Goal: Information Seeking & Learning: Learn about a topic

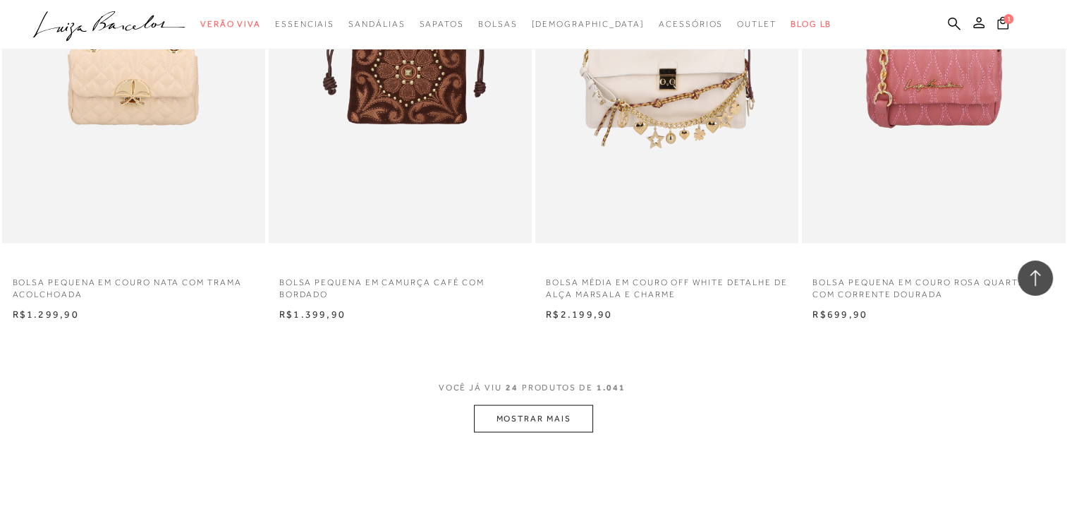
scroll to position [2701, 0]
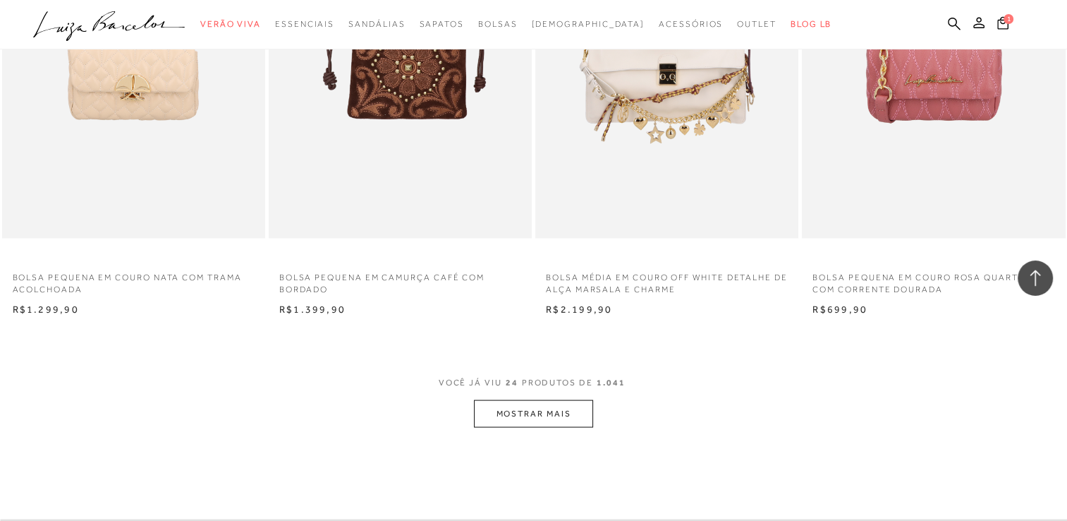
click at [549, 414] on button "MOSTRAR MAIS" at bounding box center [533, 414] width 119 height 28
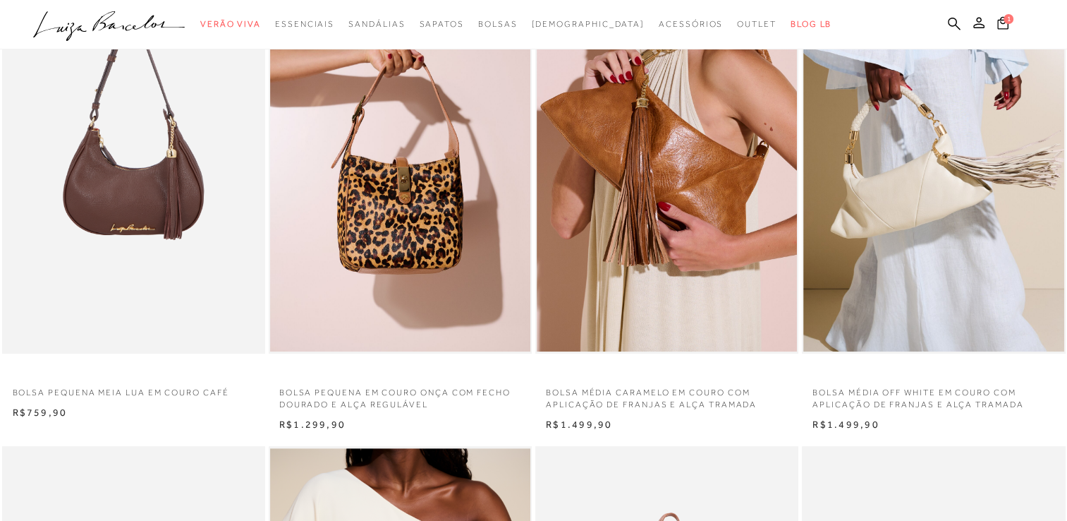
scroll to position [0, 0]
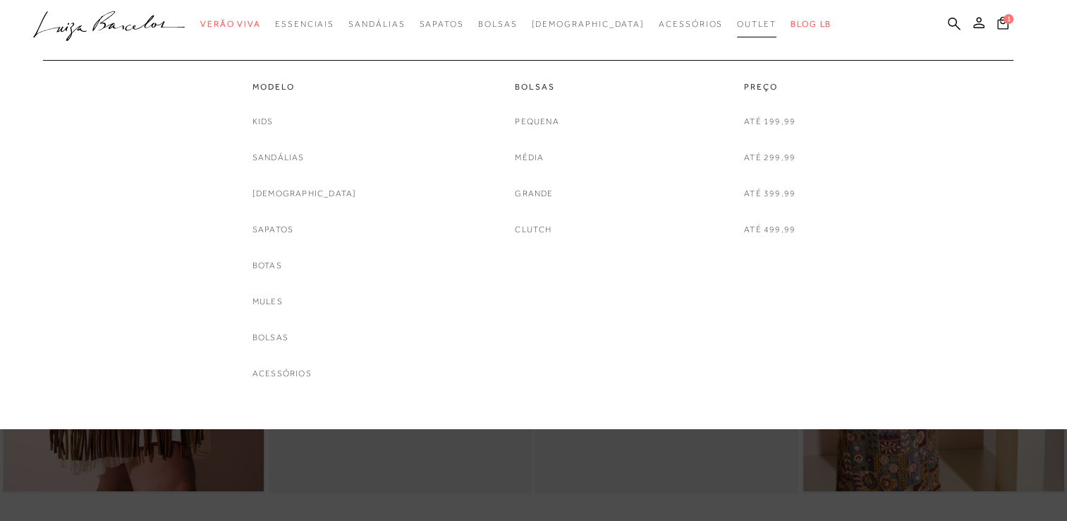
click at [737, 28] on span "Outlet" at bounding box center [757, 24] width 40 height 10
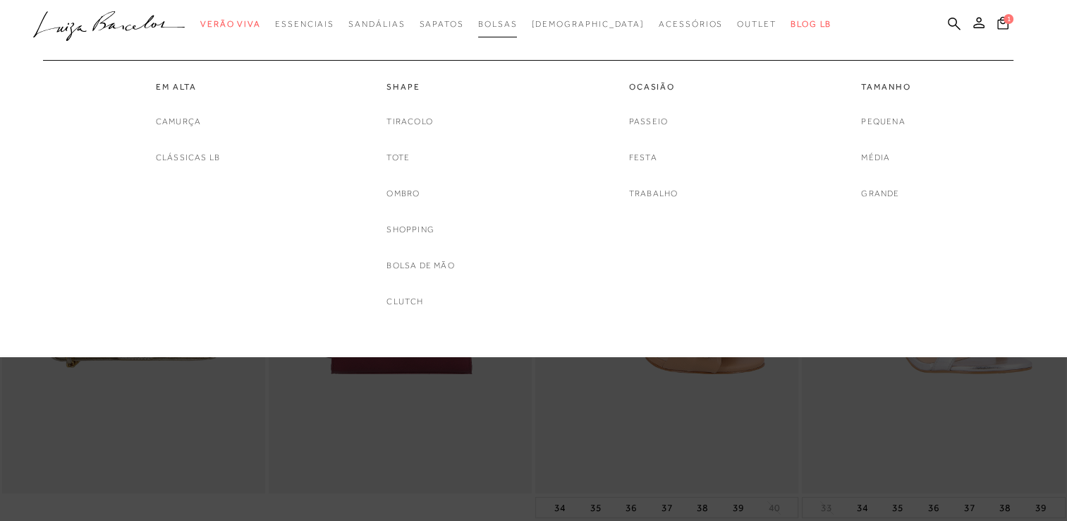
click at [518, 29] on link "Bolsas" at bounding box center [498, 24] width 40 height 26
click at [514, 26] on span "Bolsas" at bounding box center [498, 24] width 40 height 10
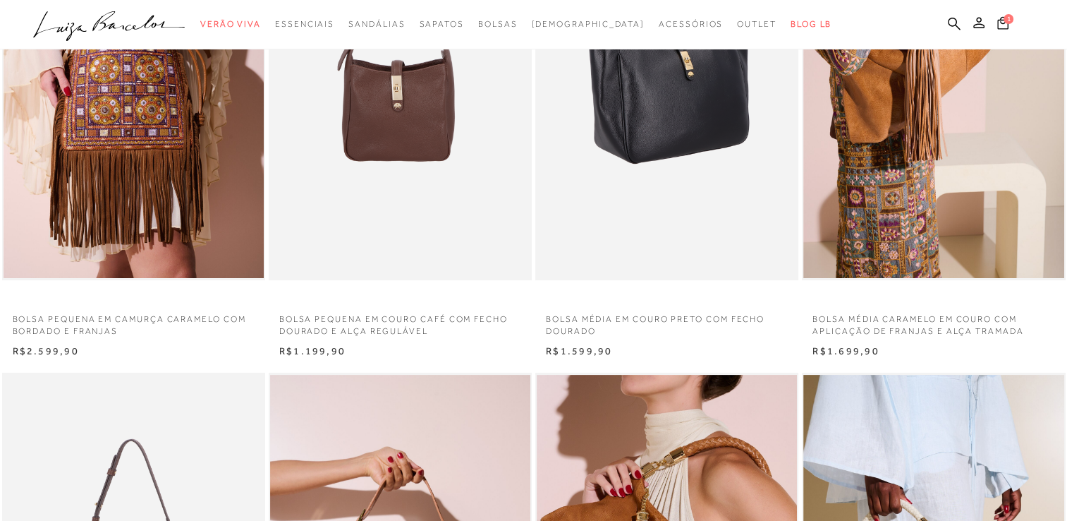
scroll to position [212, 0]
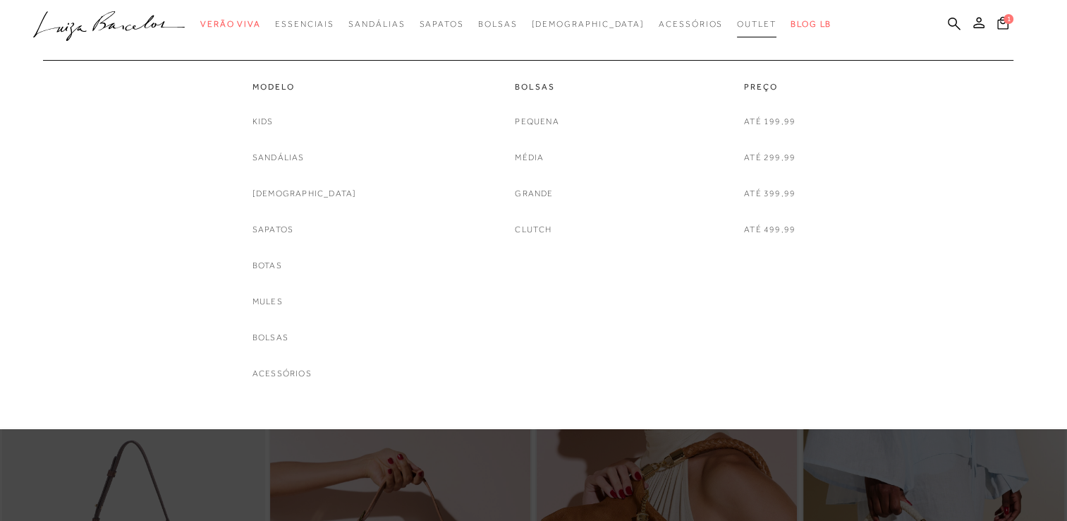
click at [737, 23] on span "Outlet" at bounding box center [757, 24] width 40 height 10
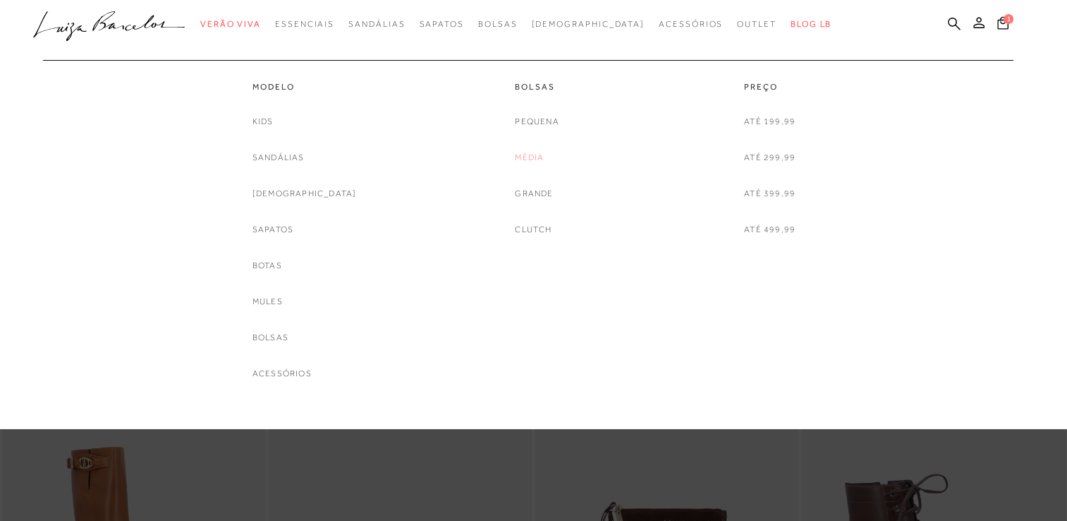
scroll to position [45, 0]
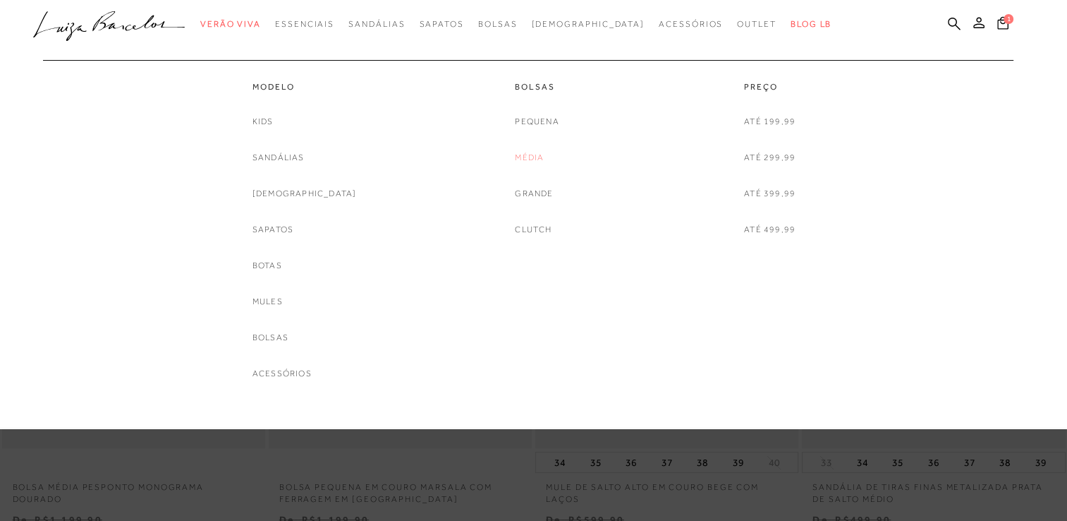
click at [541, 157] on link "Média" at bounding box center [529, 157] width 29 height 15
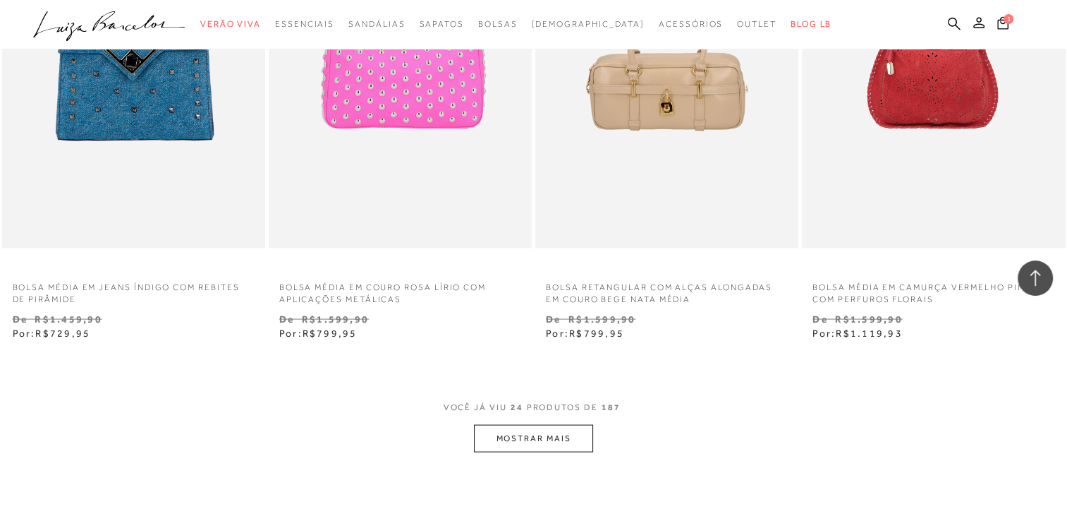
scroll to position [2958, 0]
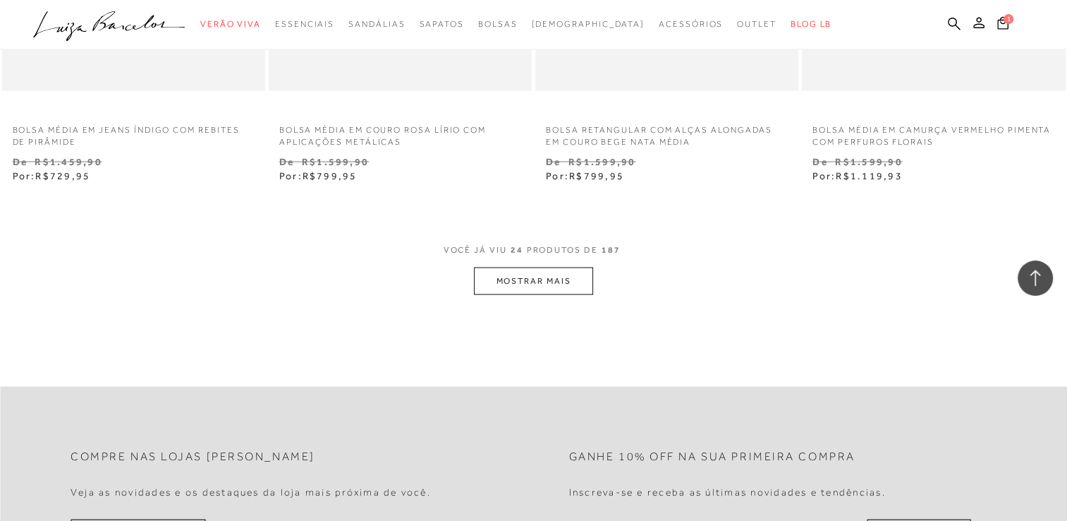
click at [552, 265] on span "VOCÊ JÁ VIU 24 PRODUTOS DE 187" at bounding box center [534, 254] width 181 height 25
click at [540, 281] on button "MOSTRAR MAIS" at bounding box center [533, 281] width 119 height 28
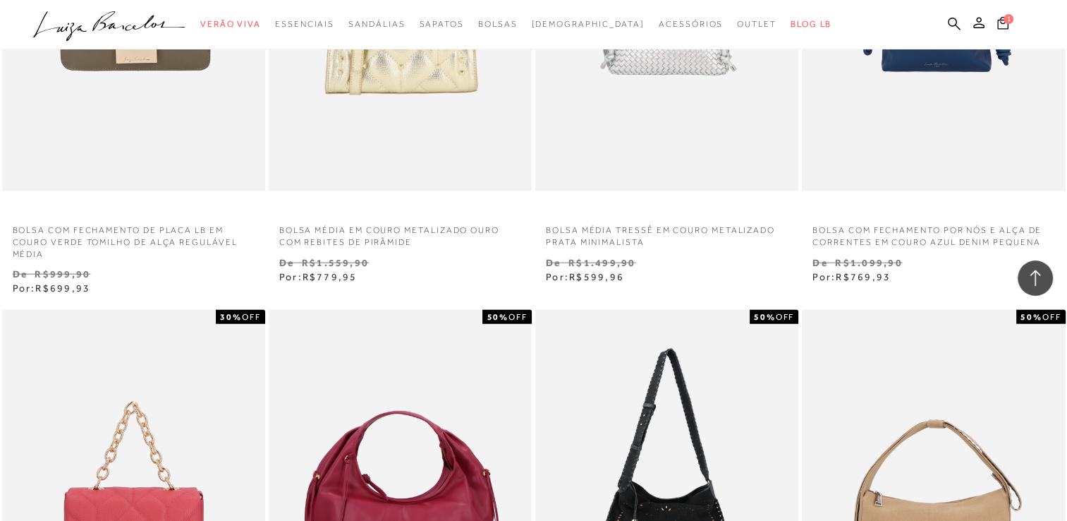
scroll to position [0, 0]
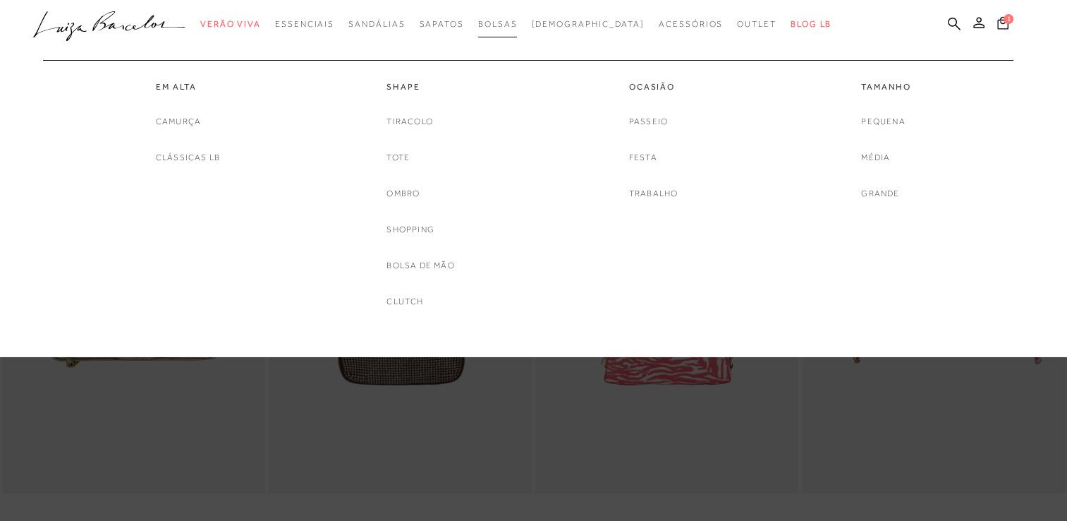
click at [518, 25] on span "Bolsas" at bounding box center [498, 24] width 40 height 10
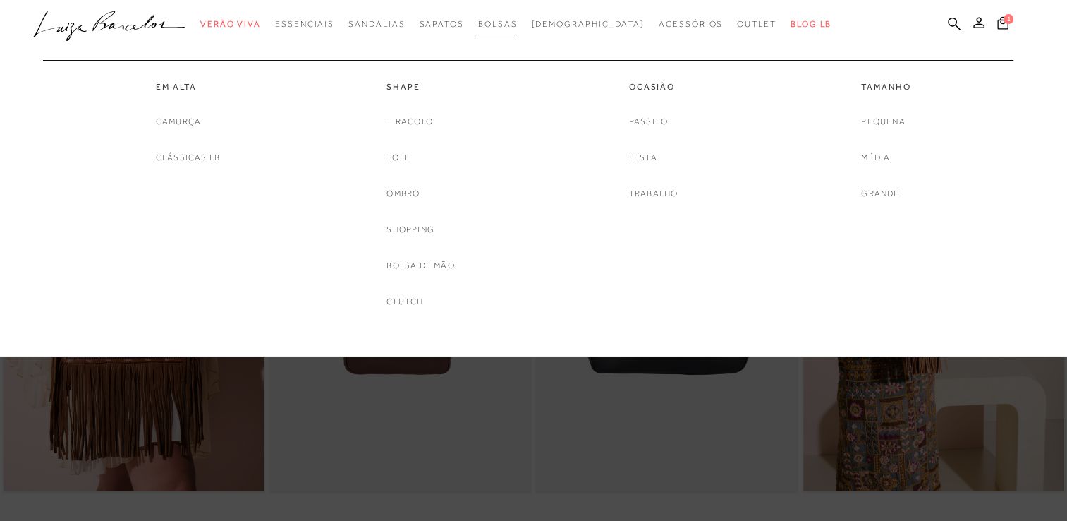
click at [518, 25] on span "Bolsas" at bounding box center [498, 24] width 40 height 10
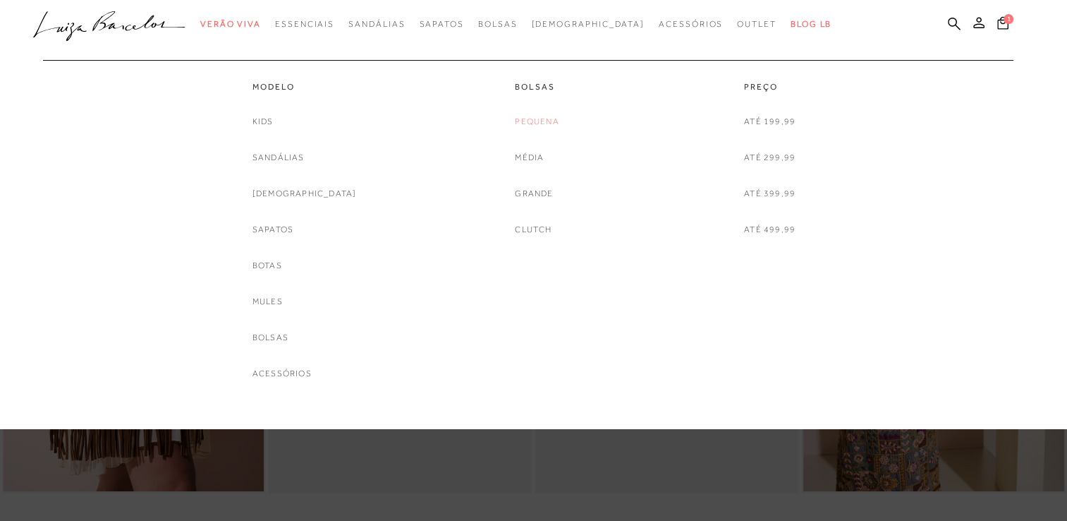
click at [536, 120] on link "Pequena" at bounding box center [537, 121] width 44 height 15
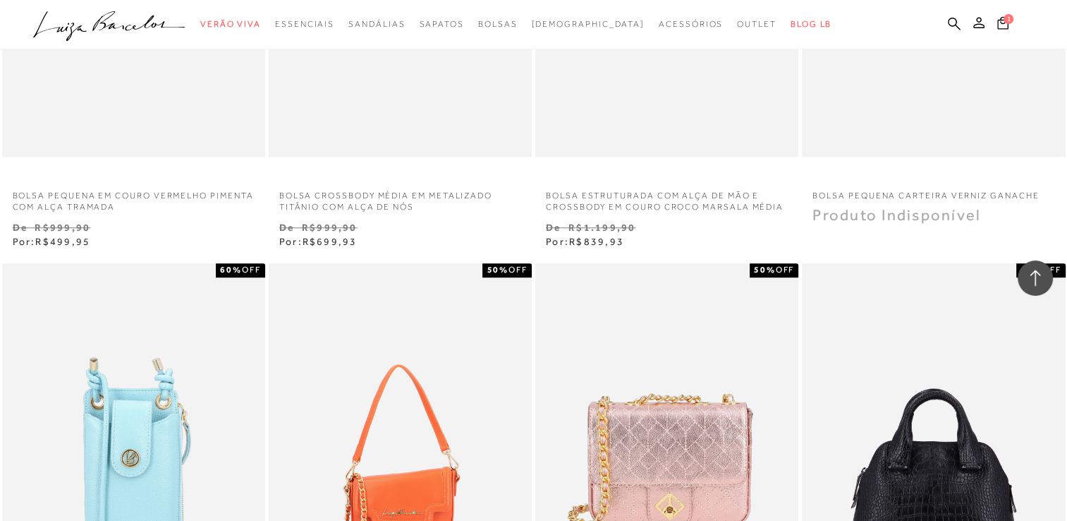
scroll to position [1314, 0]
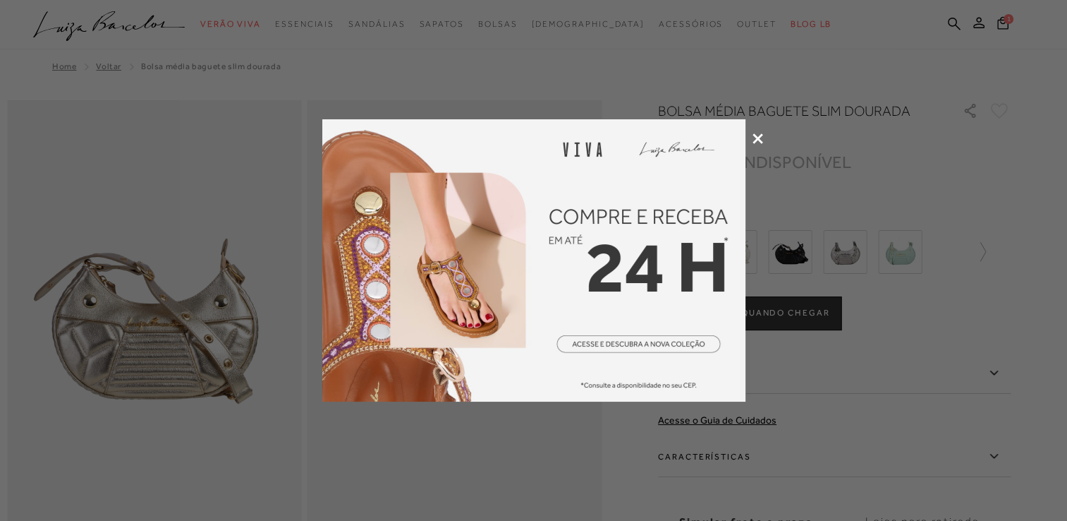
click at [759, 137] on icon at bounding box center [758, 138] width 11 height 11
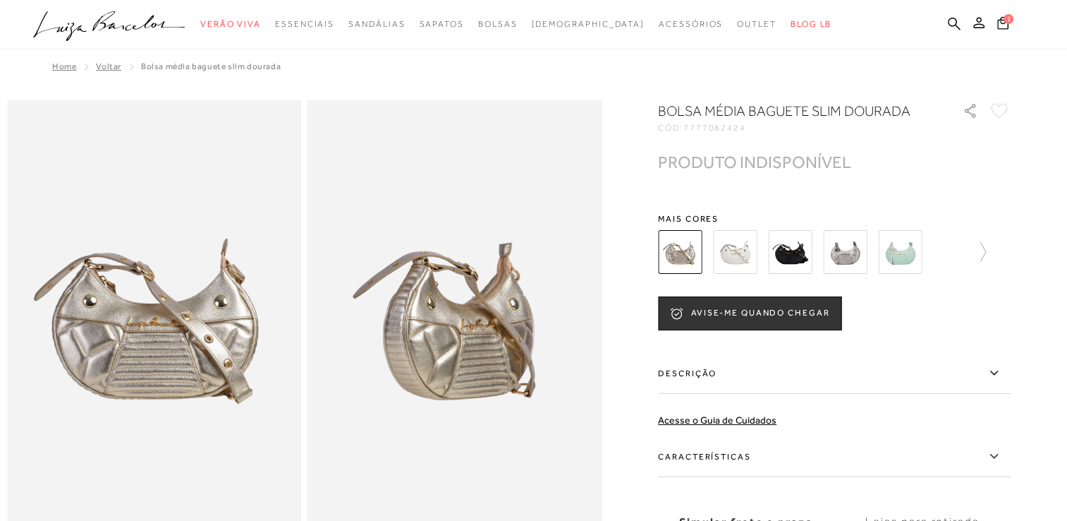
click at [738, 255] on img at bounding box center [735, 252] width 44 height 44
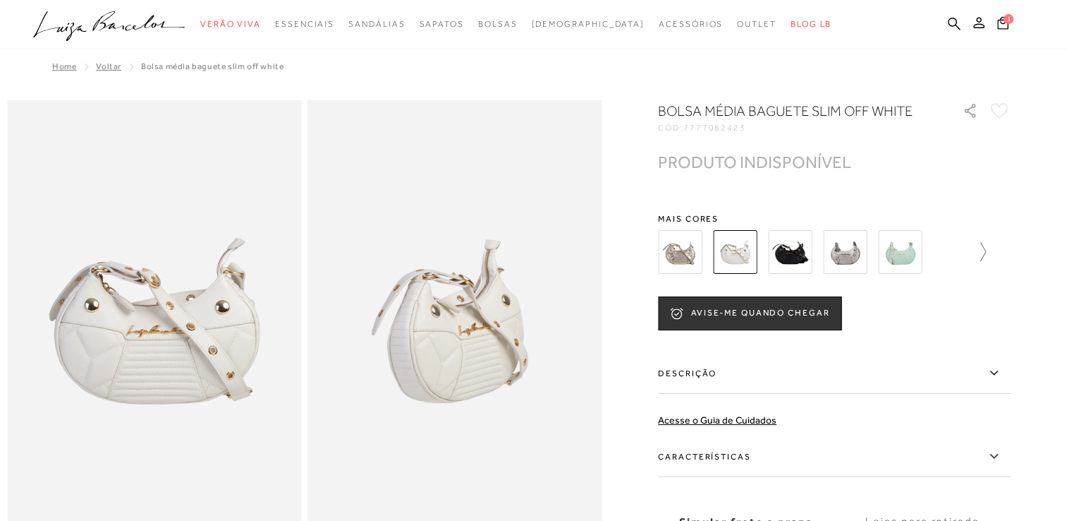
click at [982, 253] on icon at bounding box center [977, 252] width 20 height 20
click at [669, 253] on icon at bounding box center [668, 252] width 20 height 20
click at [911, 255] on img at bounding box center [900, 252] width 44 height 44
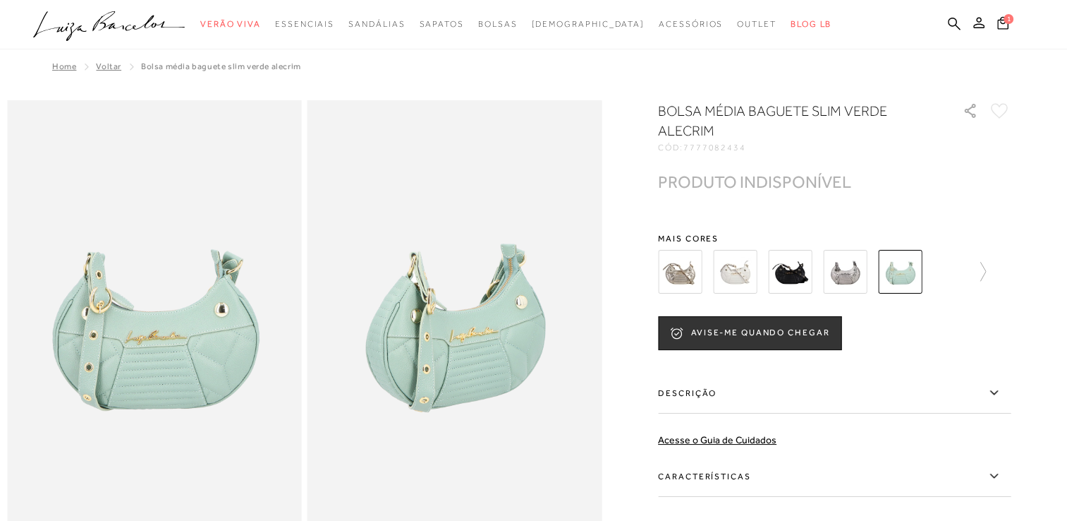
click at [909, 268] on img at bounding box center [900, 272] width 44 height 44
click at [985, 272] on icon at bounding box center [977, 272] width 20 height 20
click at [951, 22] on icon at bounding box center [954, 23] width 13 height 13
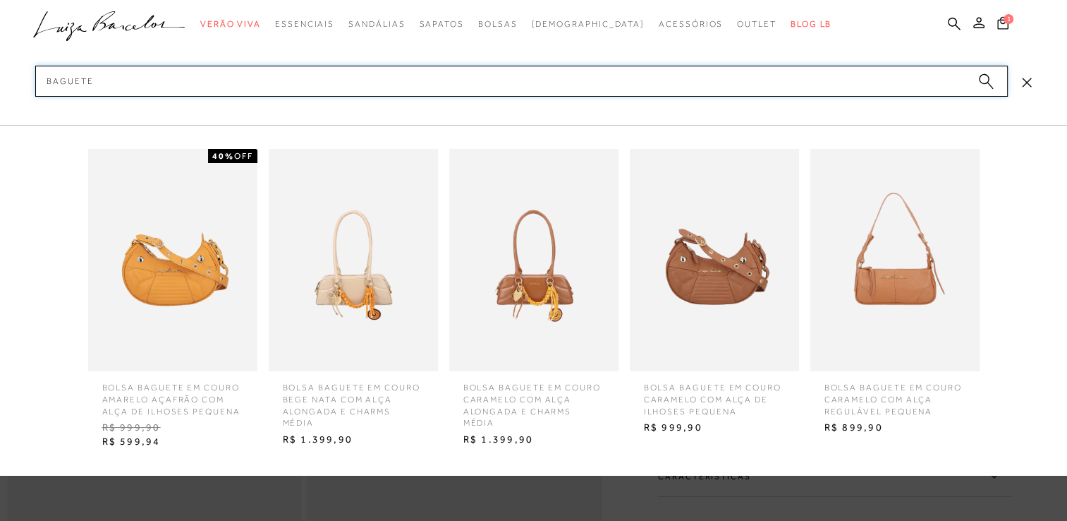
type input "baguete"
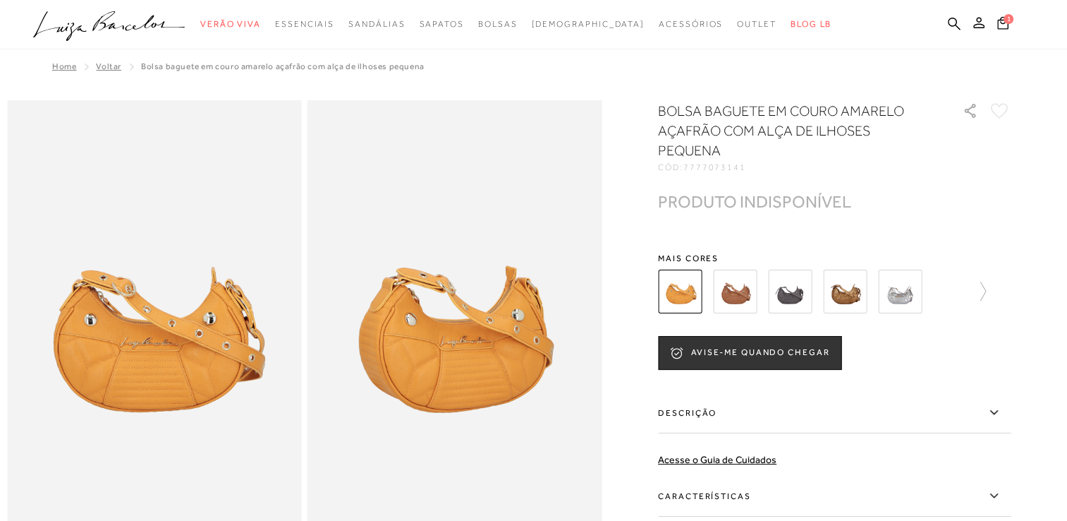
click at [742, 297] on img at bounding box center [735, 291] width 44 height 44
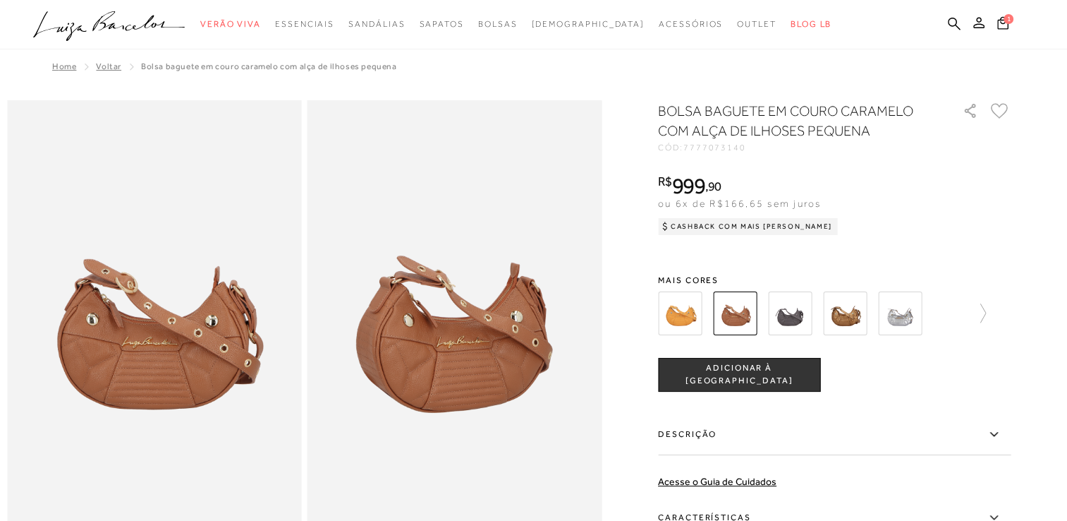
click at [861, 319] on img at bounding box center [845, 313] width 44 height 44
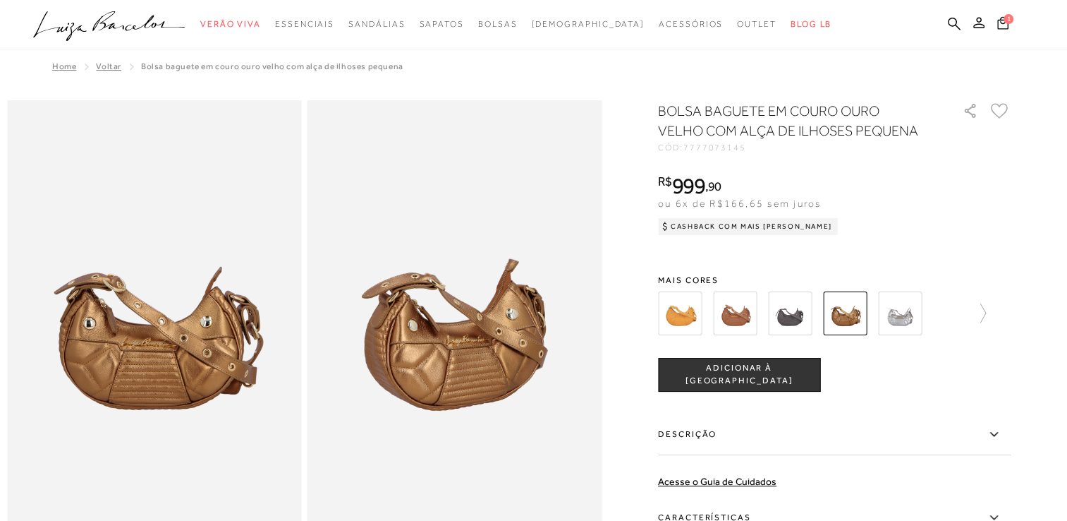
click at [739, 313] on img at bounding box center [735, 313] width 44 height 44
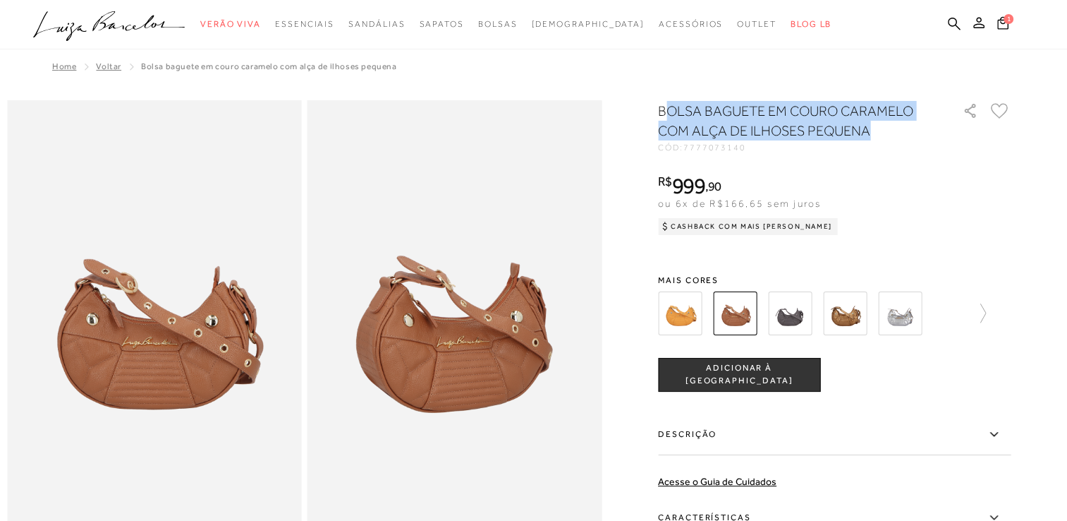
drag, startPoint x: 676, startPoint y: 109, endPoint x: 877, endPoint y: 128, distance: 202.0
click at [877, 128] on h1 "BOLSA BAGUETE EM COURO CARAMELO COM ALÇA DE ILHOSES PEQUENA" at bounding box center [790, 121] width 265 height 40
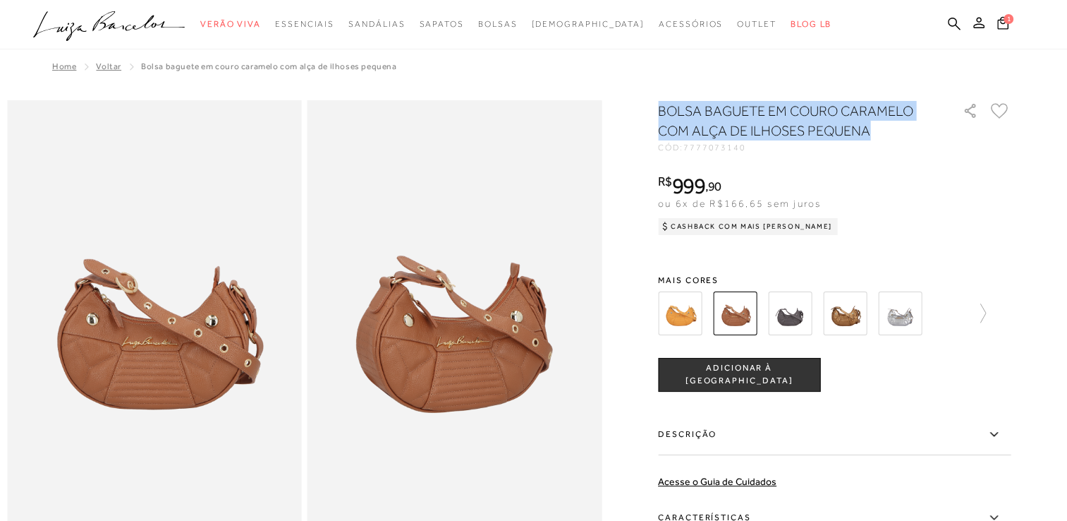
drag, startPoint x: 660, startPoint y: 107, endPoint x: 879, endPoint y: 138, distance: 221.0
drag, startPoint x: 879, startPoint y: 138, endPoint x: 833, endPoint y: 126, distance: 47.6
copy h1 "BOLSA BAGUETE EM COURO CARAMELO COM ALÇA DE ILHOSES PEQUENA"
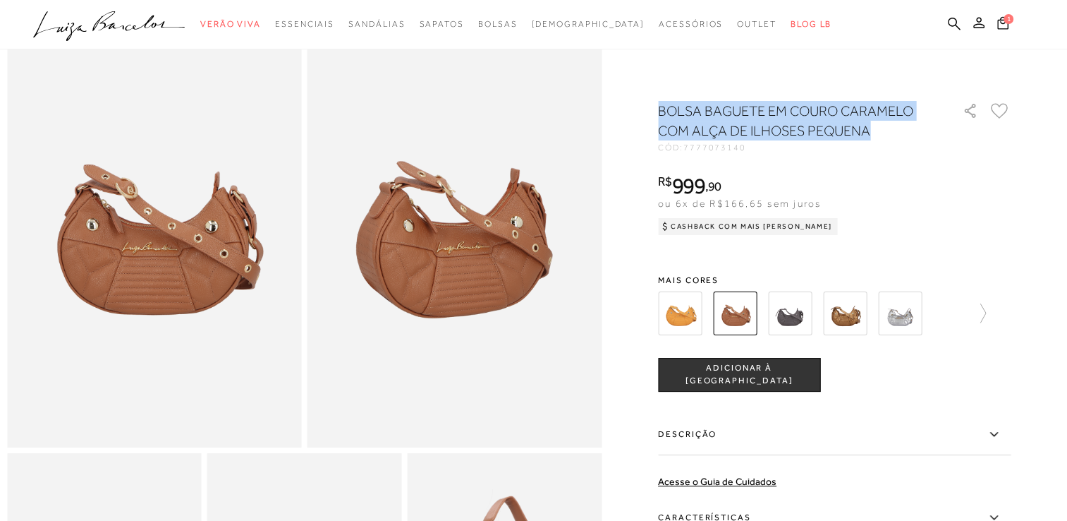
scroll to position [353, 0]
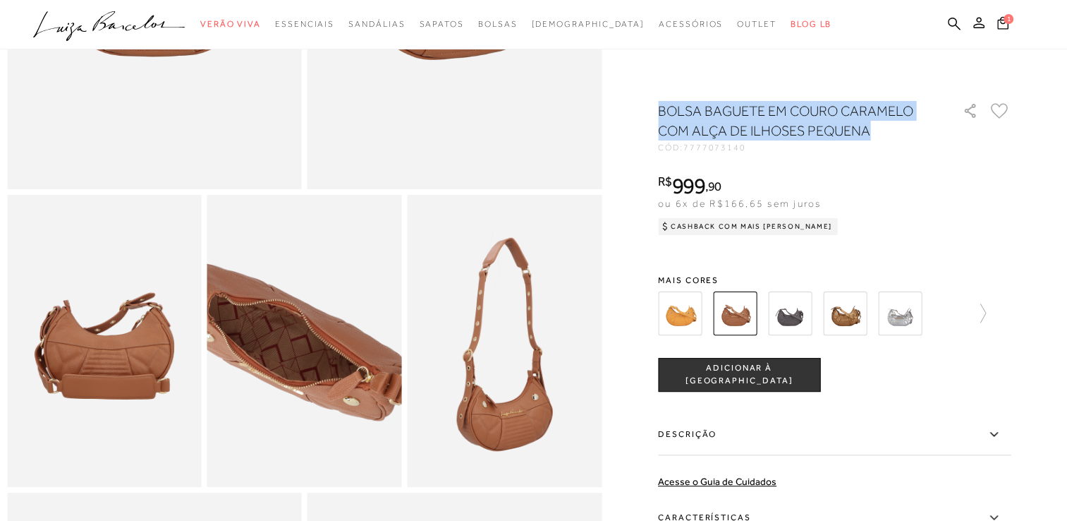
click at [323, 351] on img at bounding box center [286, 340] width 389 height 583
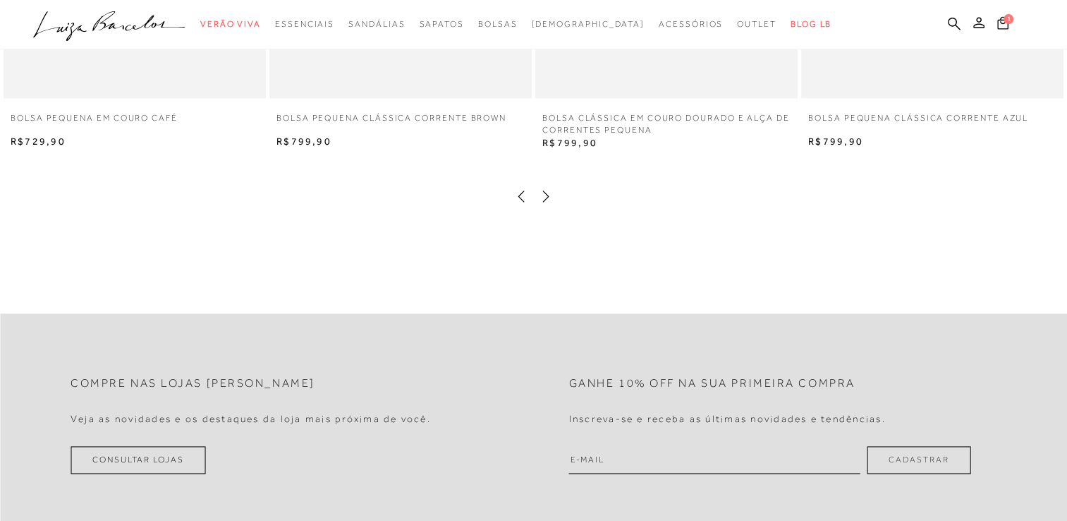
scroll to position [1834, 0]
